Goal: Navigation & Orientation: Find specific page/section

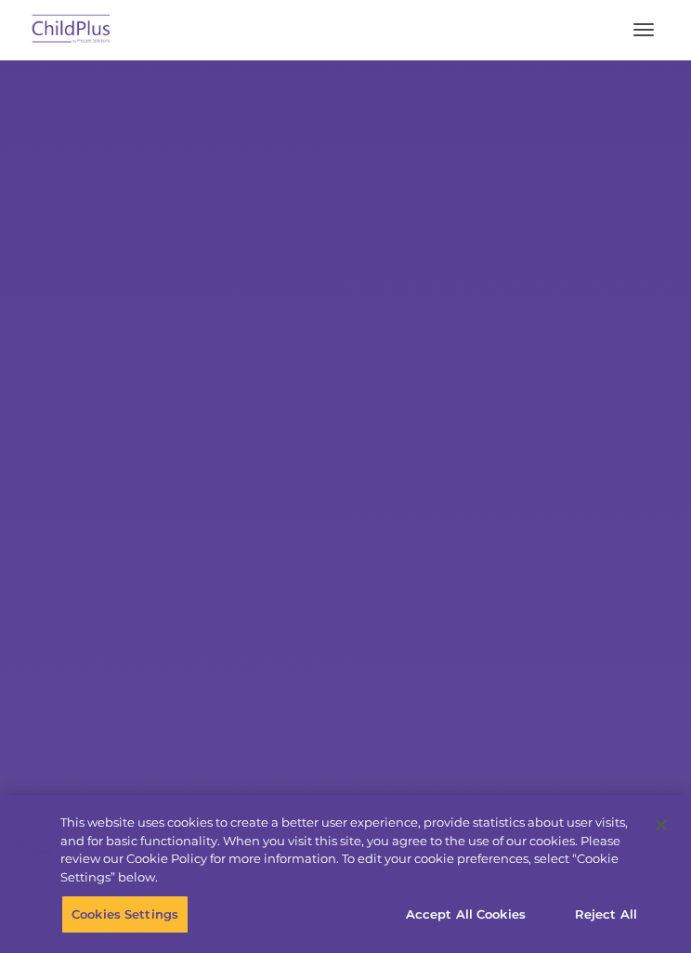
select select "MEDIUM"
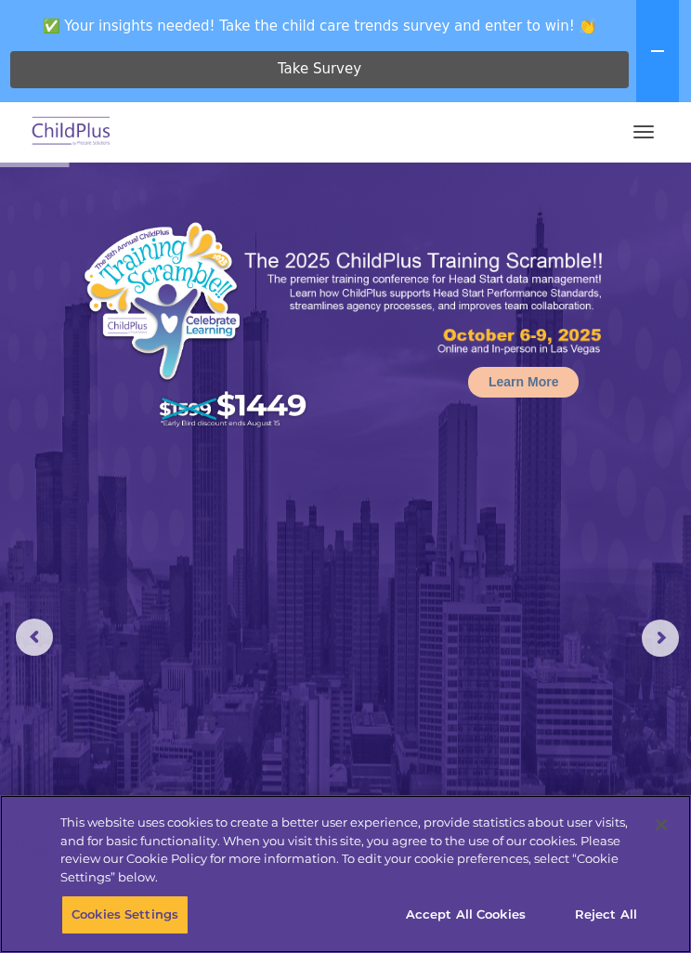
click at [113, 900] on button "Cookies Settings" at bounding box center [124, 914] width 127 height 39
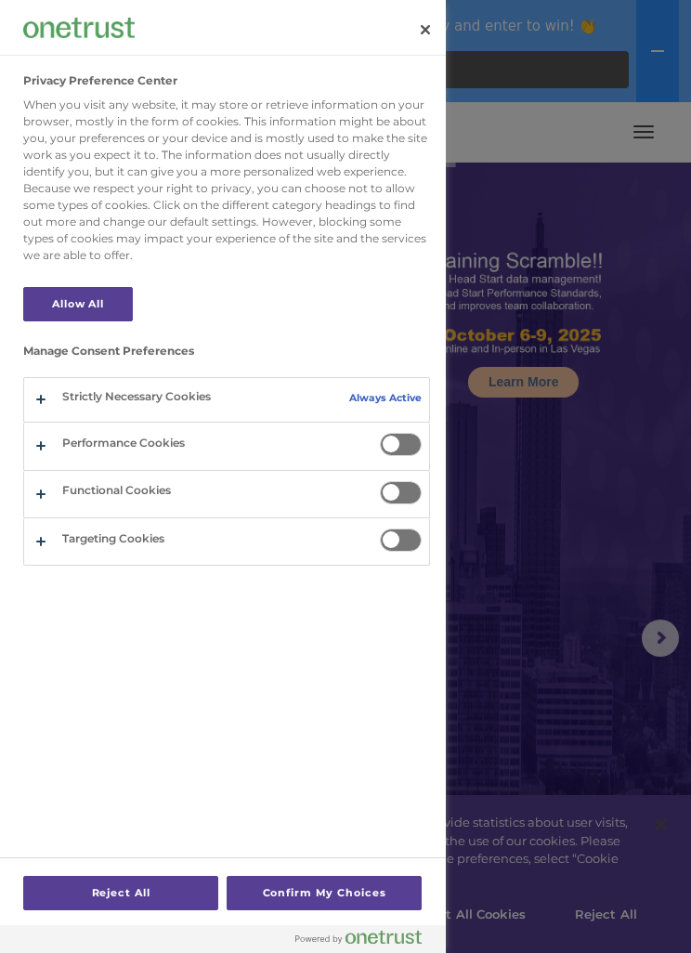
click at [591, 542] on div at bounding box center [345, 476] width 691 height 953
click at [595, 523] on div at bounding box center [345, 476] width 691 height 953
click at [427, 22] on button "Close" at bounding box center [425, 29] width 41 height 41
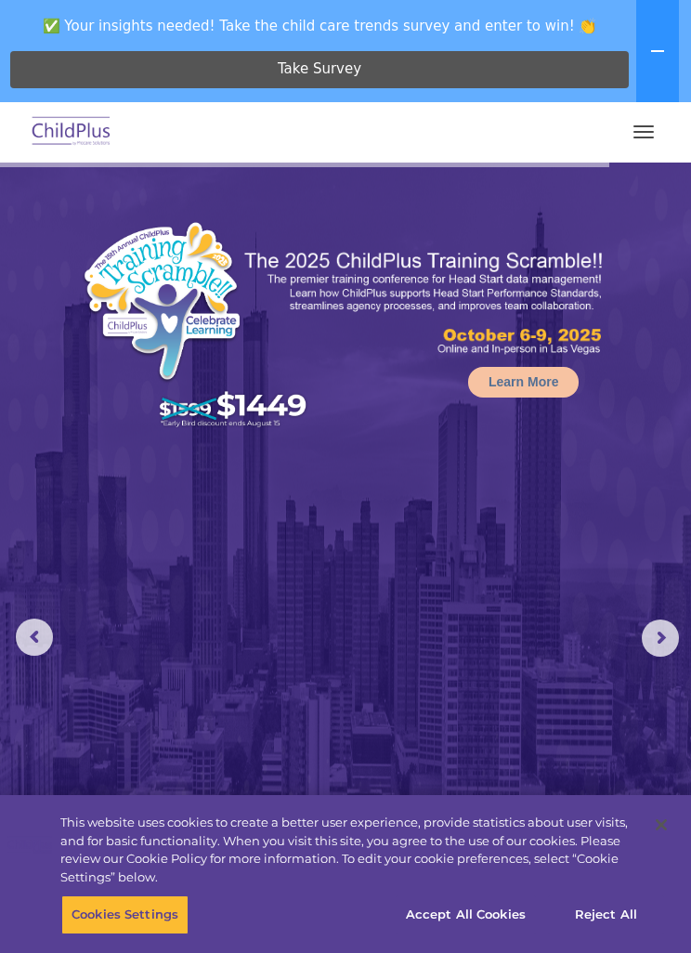
click at [655, 144] on button "button" at bounding box center [643, 132] width 39 height 30
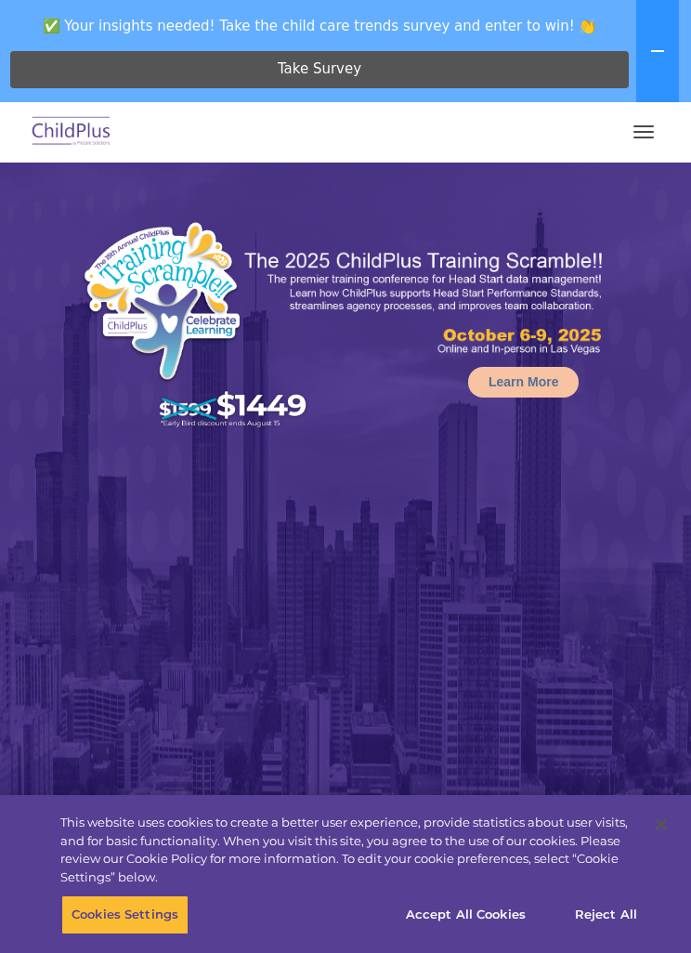
select select "MEDIUM"
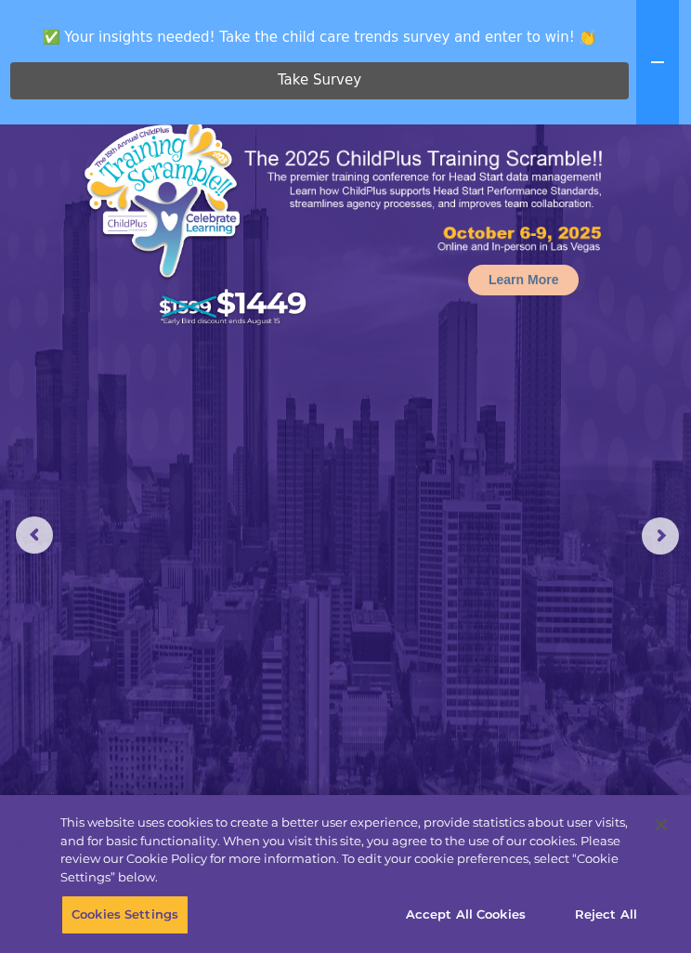
click at [502, 83] on link "Take Survey" at bounding box center [319, 80] width 619 height 37
